Goal: Navigation & Orientation: Locate item on page

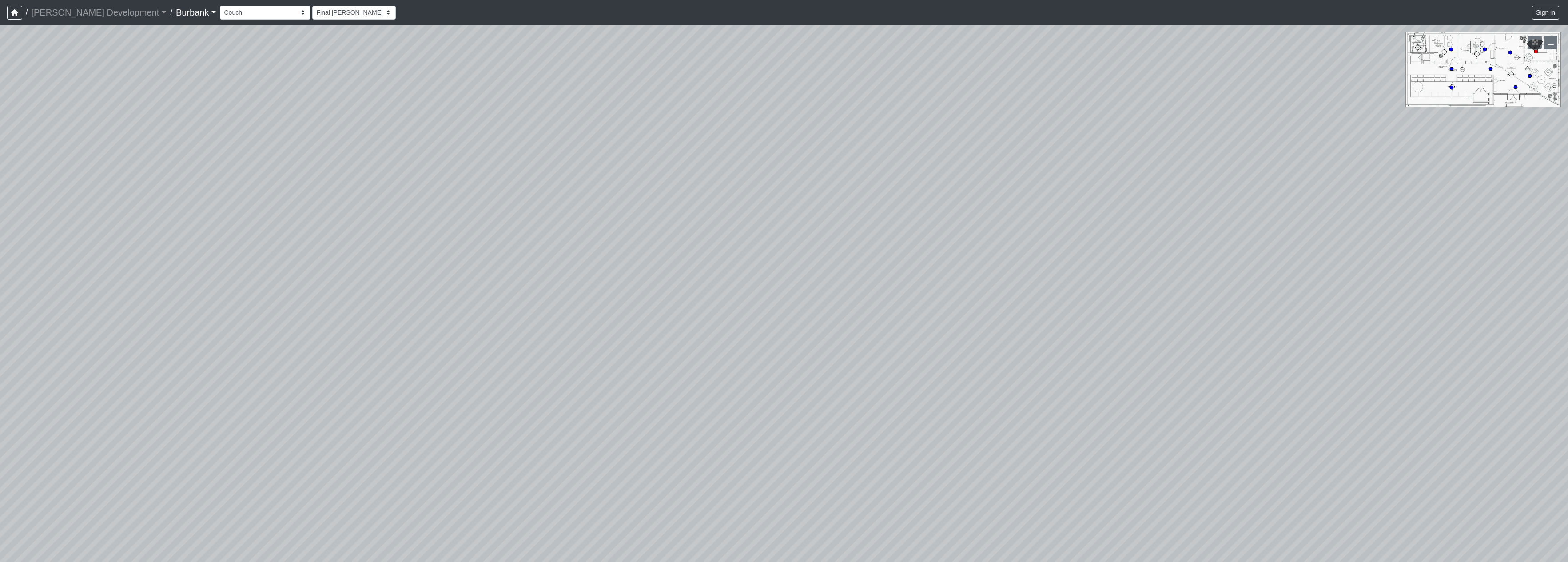
select select "fHHWtsmmdkgUaWzYKRRMiv"
drag, startPoint x: 804, startPoint y: 306, endPoint x: 490, endPoint y: 294, distance: 314.2
click at [490, 294] on div "Loading... Seating Loading... Lobby" at bounding box center [784, 294] width 1568 height 537
drag, startPoint x: 882, startPoint y: 294, endPoint x: 727, endPoint y: 298, distance: 155.1
click at [727, 298] on div "Loading... Seating Loading... Lobby" at bounding box center [784, 294] width 1568 height 537
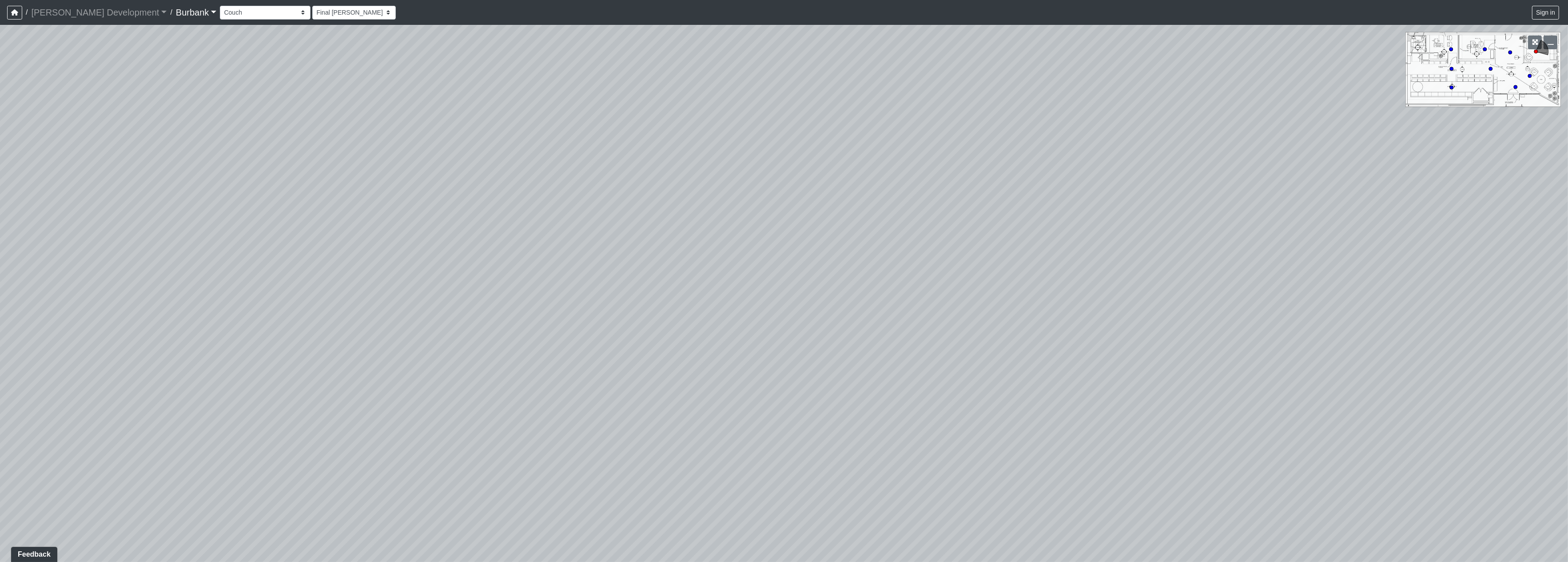
drag, startPoint x: 1015, startPoint y: 296, endPoint x: 764, endPoint y: 257, distance: 254.0
click at [764, 257] on div "Loading... Seating Loading... Lobby" at bounding box center [784, 294] width 1568 height 537
drag, startPoint x: 1098, startPoint y: 269, endPoint x: 811, endPoint y: 247, distance: 287.8
click at [811, 247] on div "Loading... Seating Loading... Lobby" at bounding box center [784, 294] width 1568 height 537
drag, startPoint x: 1086, startPoint y: 313, endPoint x: 853, endPoint y: 378, distance: 241.9
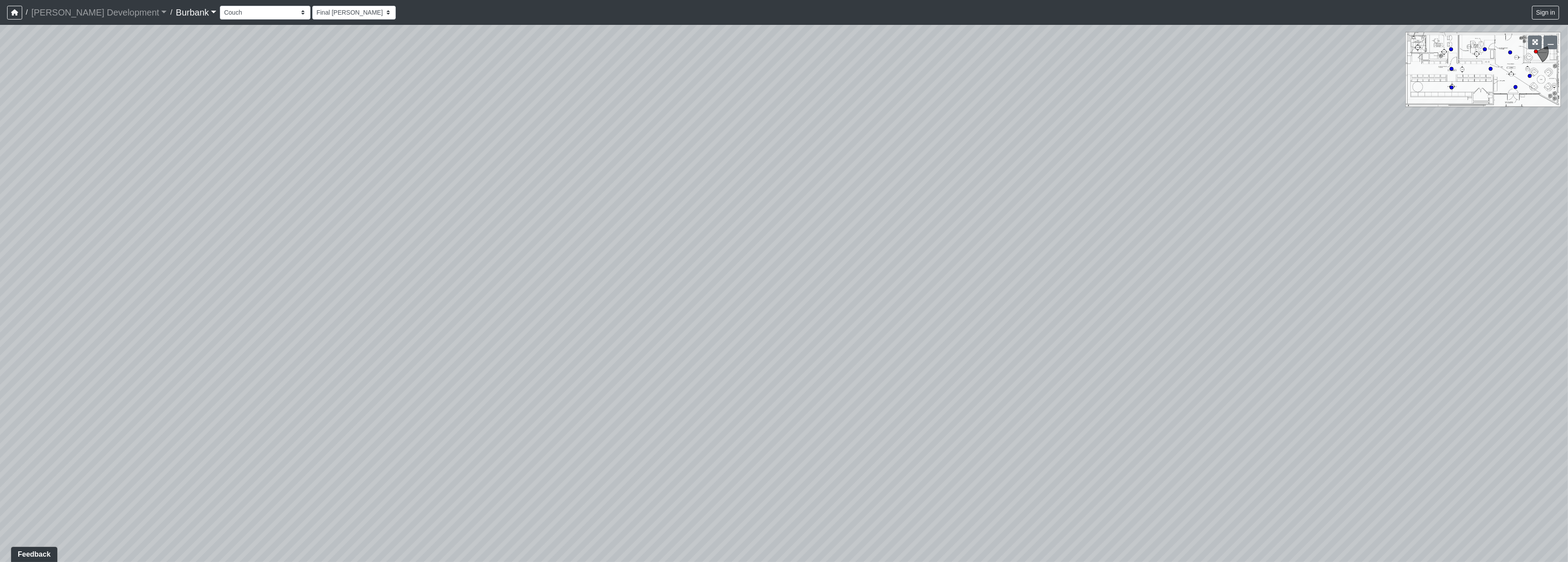
click at [853, 378] on div "Loading... Seating Loading... Lobby" at bounding box center [784, 294] width 1568 height 537
